Goal: Book appointment/travel/reservation

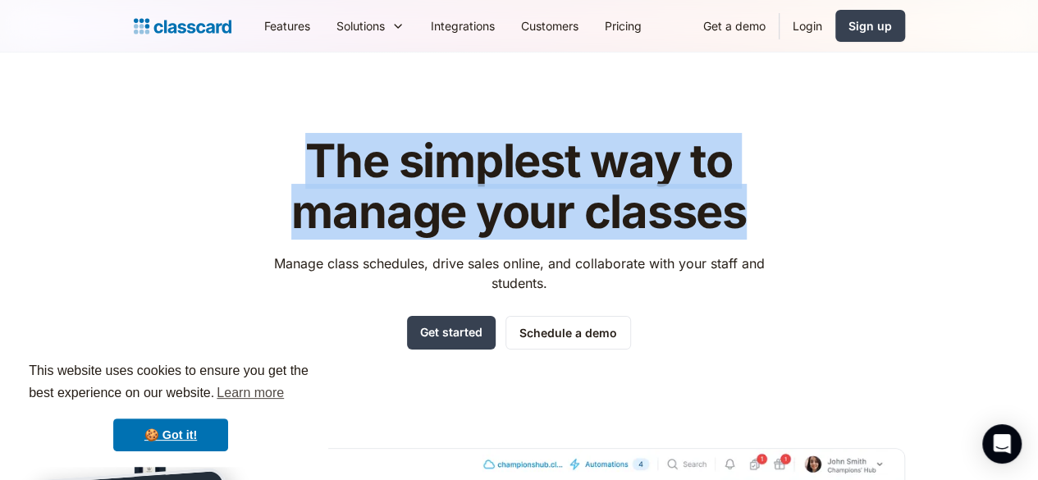
drag, startPoint x: 316, startPoint y: 169, endPoint x: 789, endPoint y: 222, distance: 476.3
click at [789, 222] on div "The simplest way to manage your classes Manage class schedules, drive sales onl…" at bounding box center [519, 444] width 771 height 668
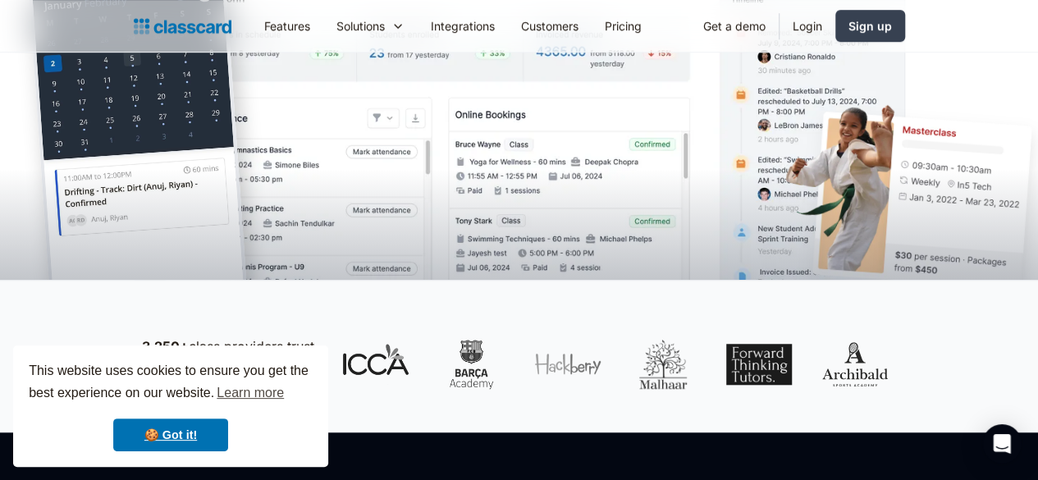
scroll to position [499, 0]
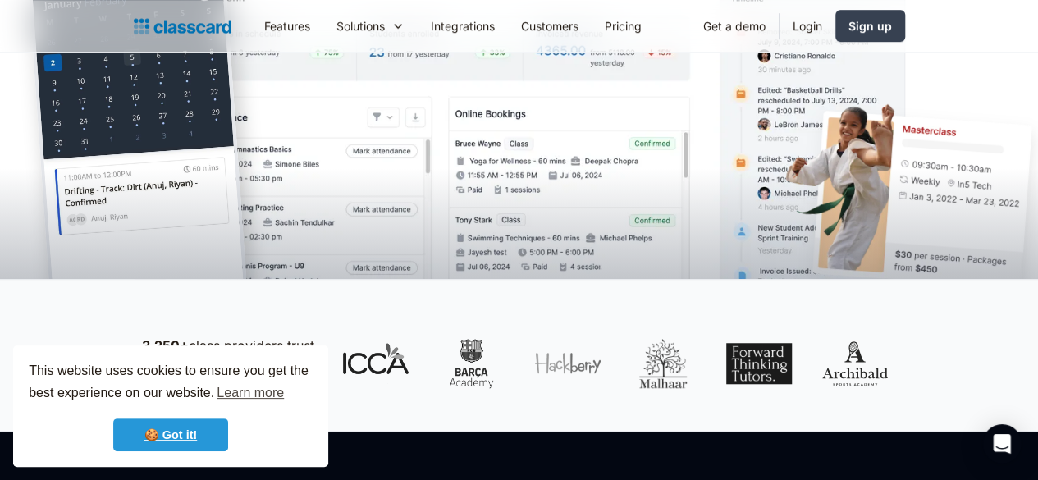
click at [201, 437] on link "🍪 Got it!" at bounding box center [170, 434] width 115 height 33
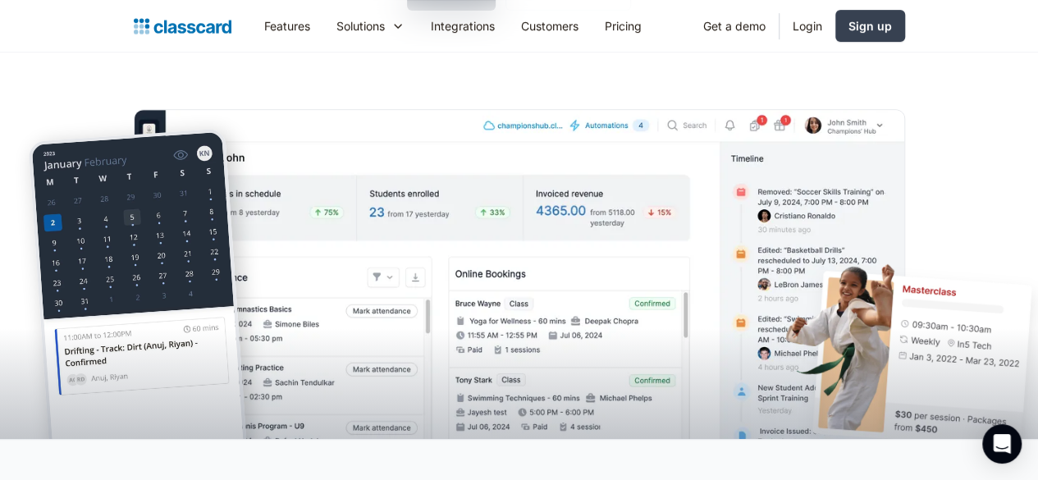
scroll to position [0, 0]
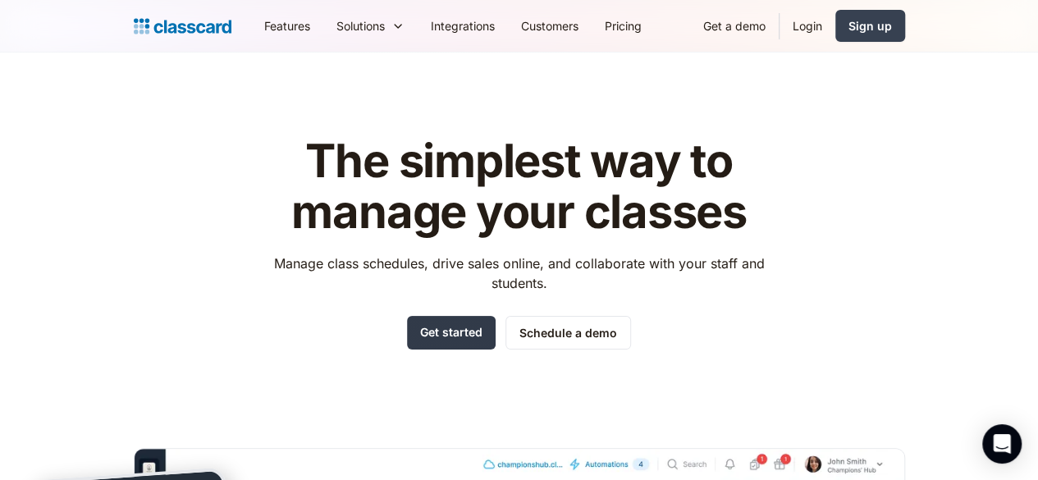
click at [441, 327] on link "Get started" at bounding box center [451, 333] width 89 height 34
click at [566, 326] on link "Schedule a demo" at bounding box center [567, 333] width 125 height 34
click at [134, 28] on img at bounding box center [183, 26] width 98 height 23
